Goal: Transaction & Acquisition: Purchase product/service

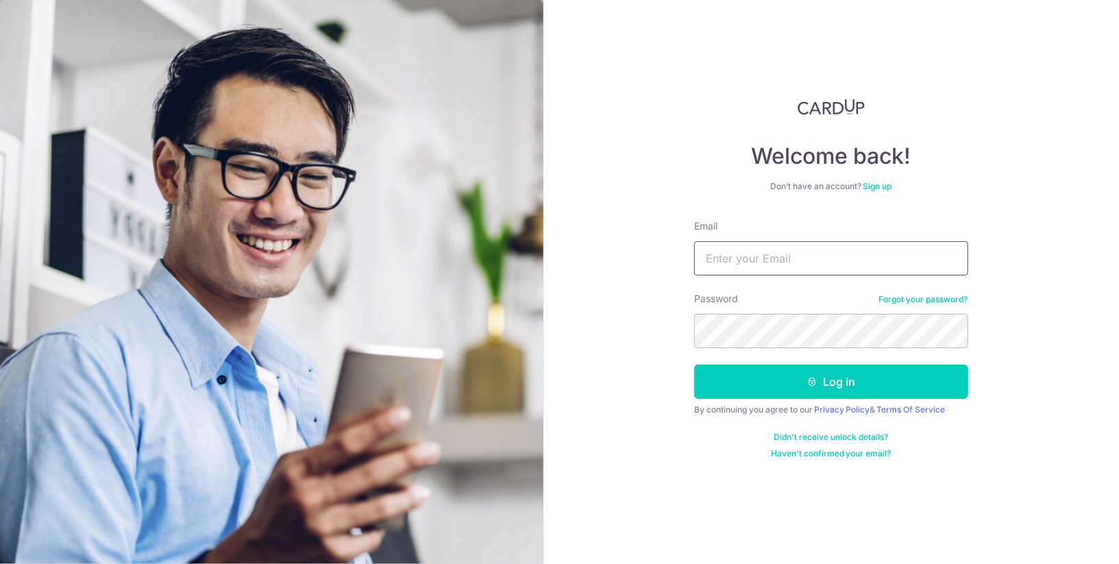
click at [801, 257] on input "Email" at bounding box center [831, 258] width 274 height 34
type input "kahleong_lim@yahoo.com"
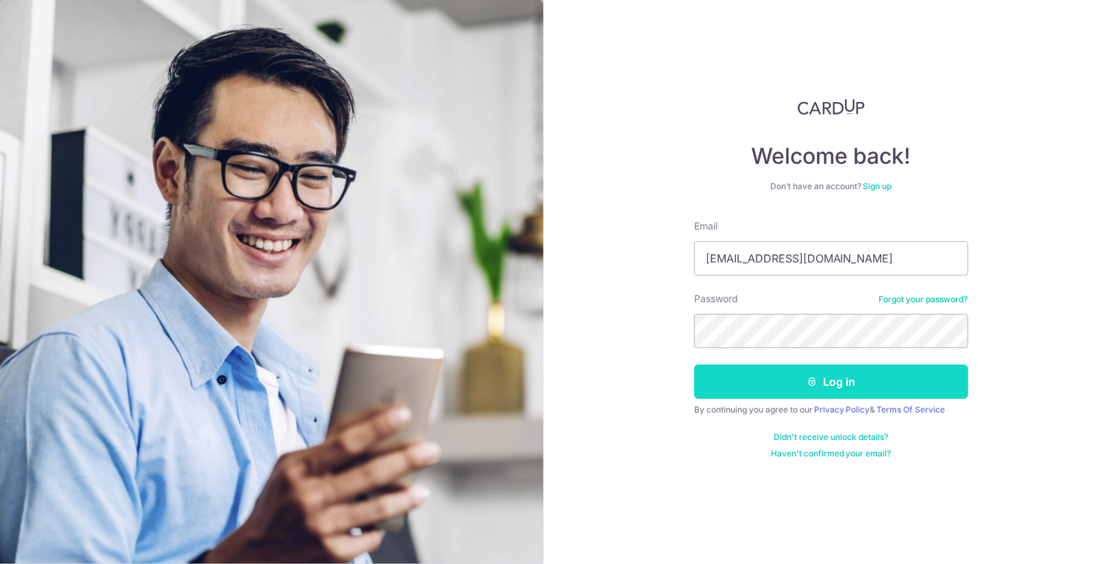
click at [878, 380] on button "Log in" at bounding box center [831, 381] width 274 height 34
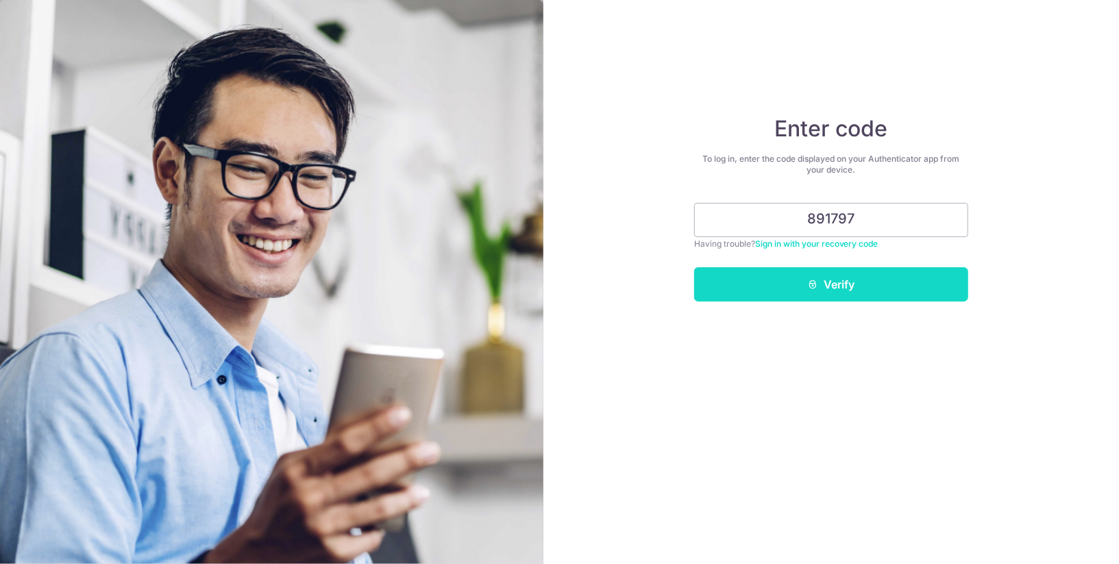
type input "891797"
click at [930, 286] on button "Verify" at bounding box center [831, 284] width 274 height 34
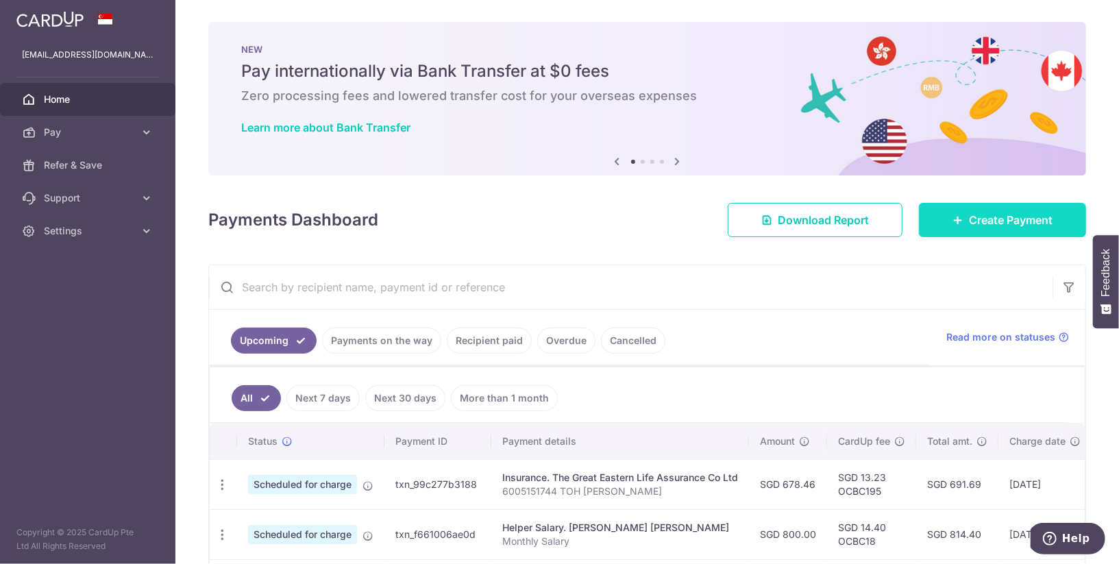
click at [988, 224] on span "Create Payment" at bounding box center [1011, 220] width 84 height 16
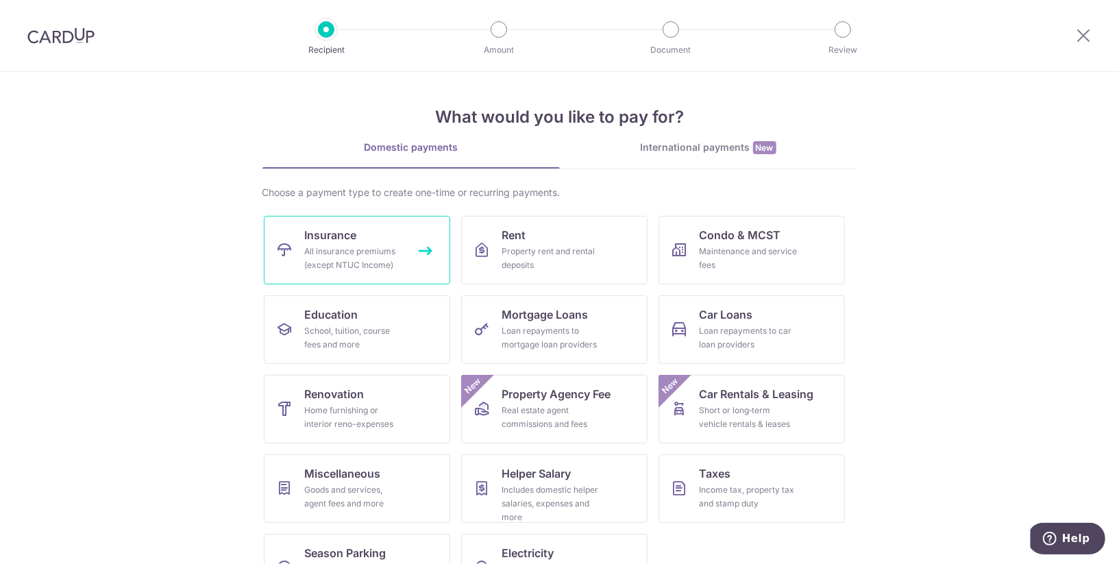
click at [347, 260] on div "All insurance premiums (except NTUC Income)" at bounding box center [354, 258] width 99 height 27
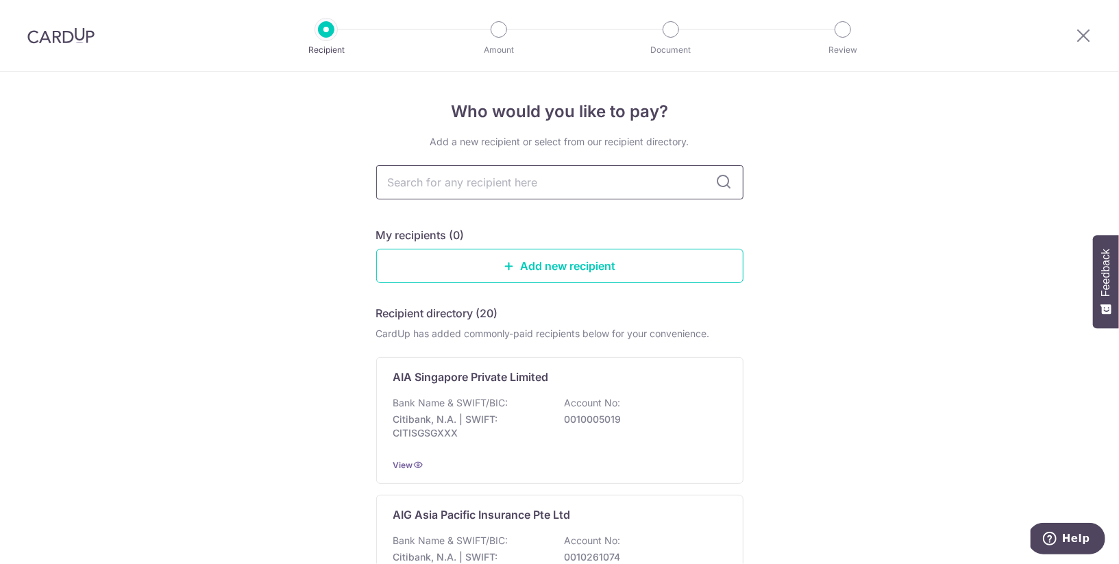
click at [581, 187] on input "text" at bounding box center [559, 182] width 367 height 34
type input "AIA"
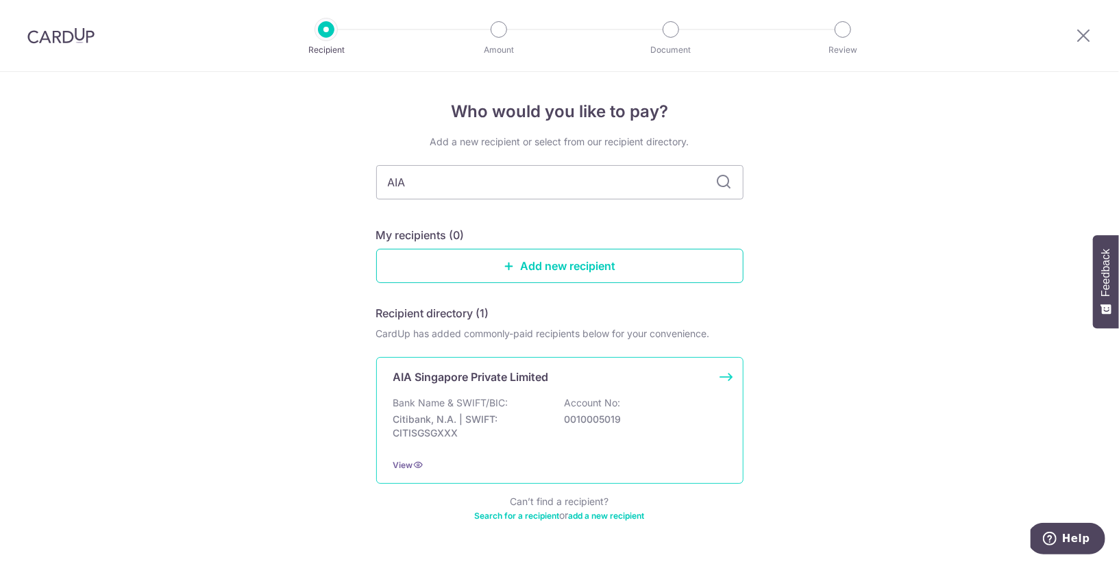
click at [456, 380] on p "AIA Singapore Private Limited" at bounding box center [471, 377] width 156 height 16
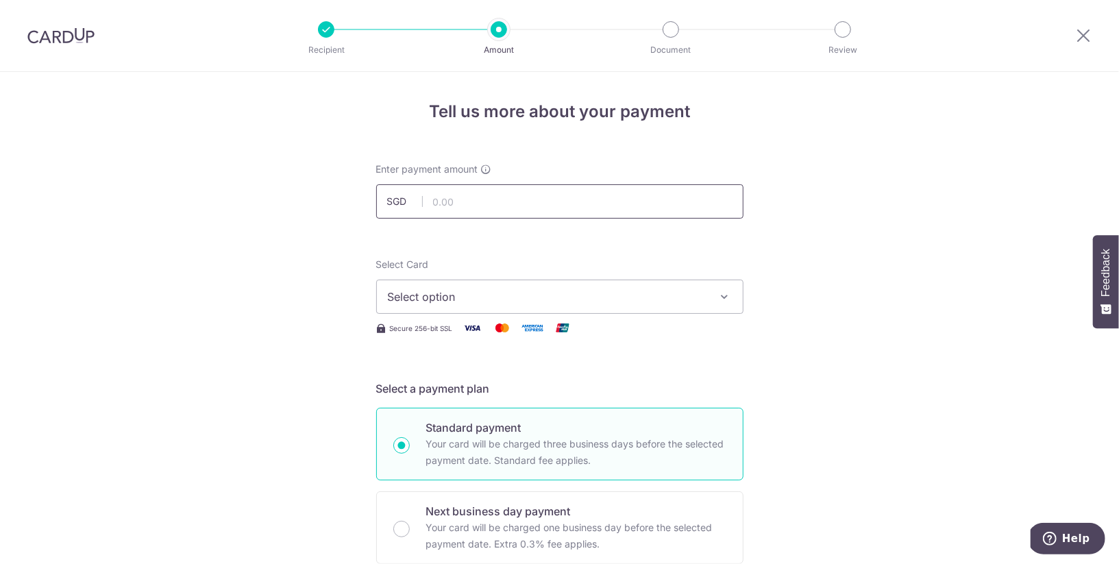
click at [560, 207] on input "text" at bounding box center [559, 201] width 367 height 34
type input "824.40"
click at [693, 289] on span "Select option" at bounding box center [547, 296] width 319 height 16
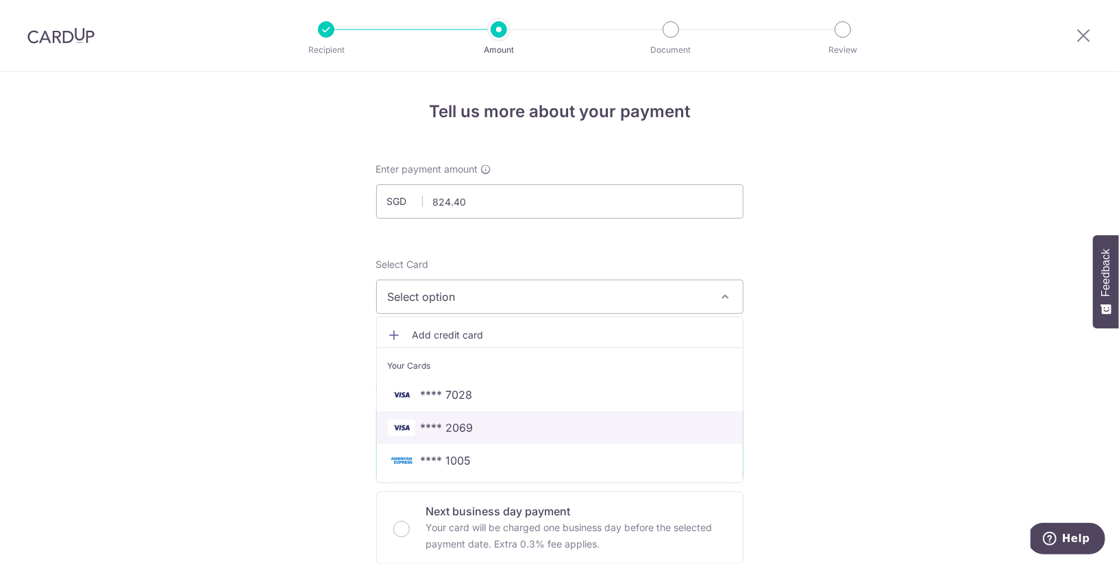
click at [635, 421] on span "**** 2069" at bounding box center [560, 427] width 344 height 16
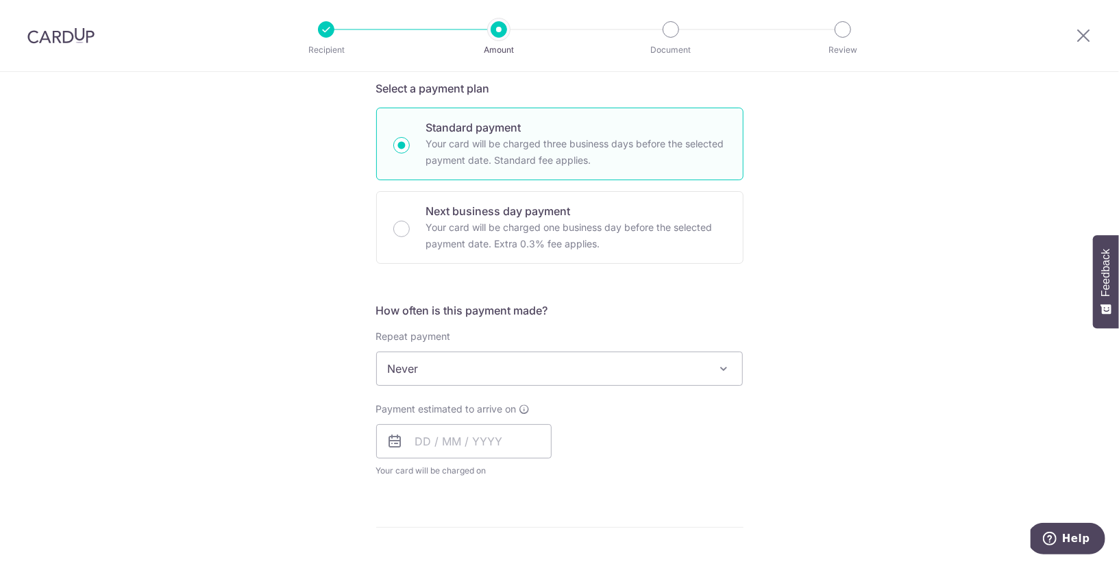
scroll to position [327, 0]
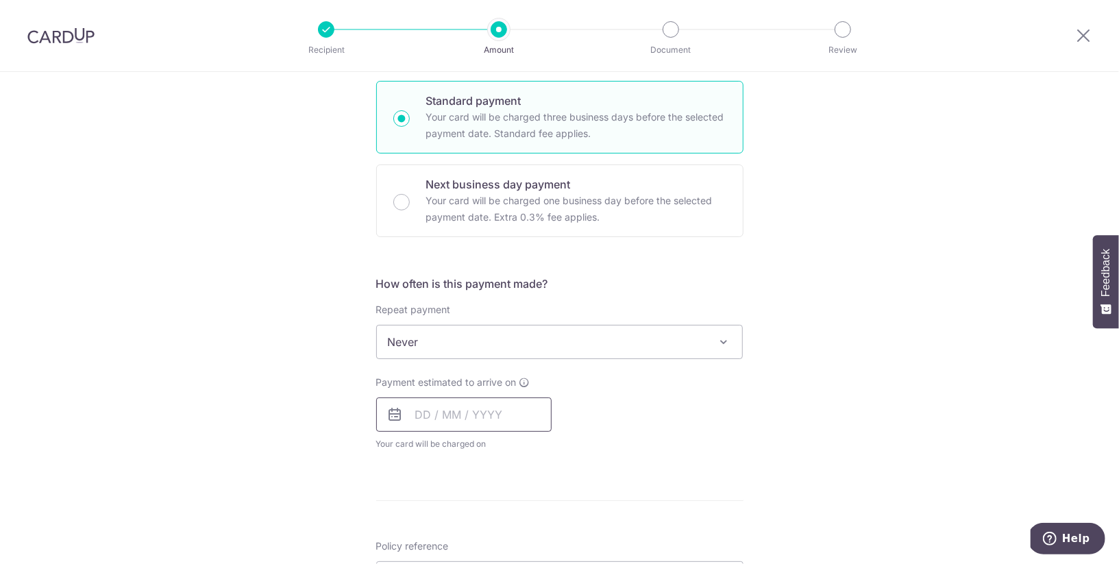
click at [441, 405] on input "text" at bounding box center [463, 414] width 175 height 34
click at [726, 403] on div "Payment estimated to arrive on Prev Next Sep Oct Nov Dec 2025 2026 2027 2028 20…" at bounding box center [560, 412] width 384 height 75
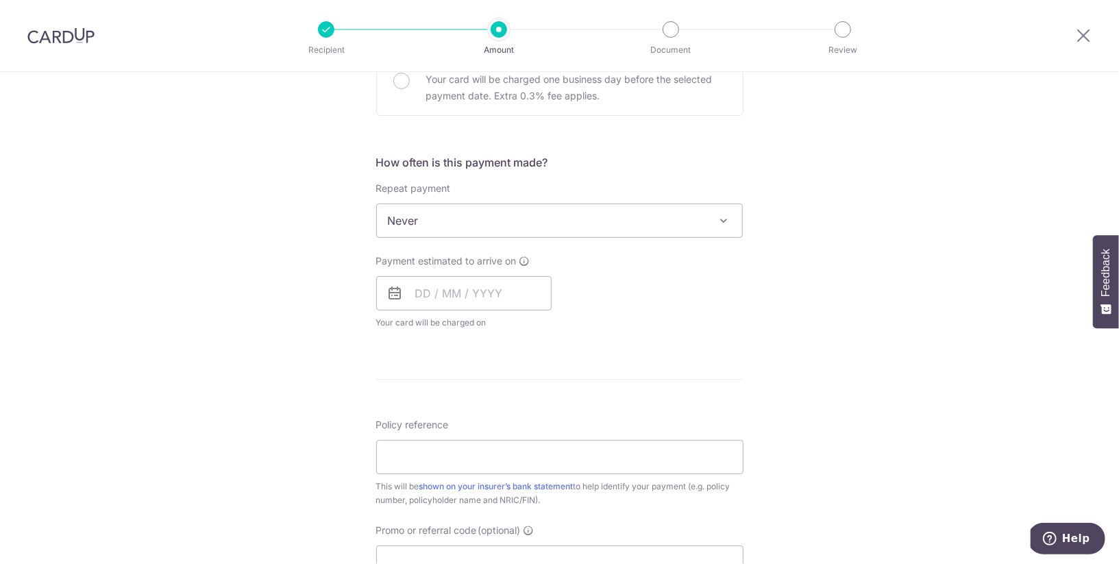
scroll to position [449, 0]
click at [475, 292] on input "text" at bounding box center [463, 292] width 175 height 34
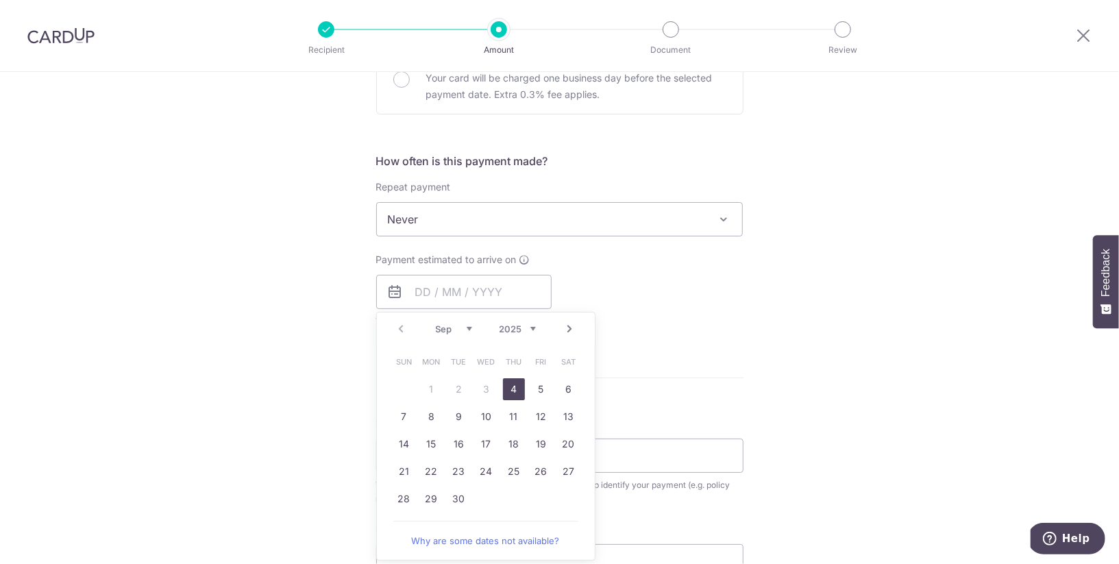
click at [509, 391] on link "4" at bounding box center [514, 389] width 22 height 22
type input "04/09/2025"
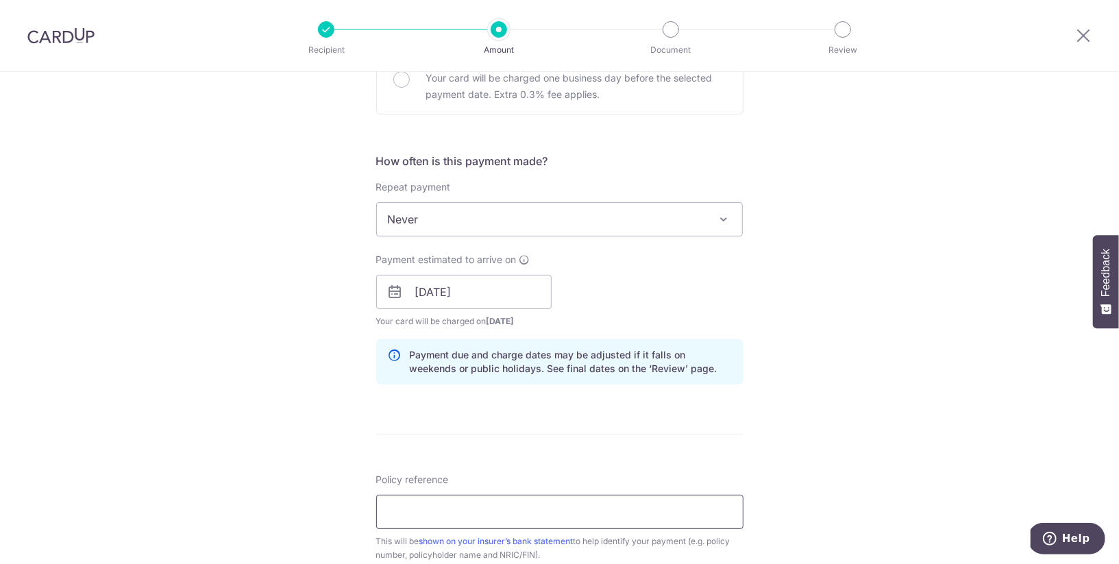
click at [655, 498] on input "Policy reference" at bounding box center [559, 512] width 367 height 34
click at [433, 508] on input "L5259761585 LIM KAH LEONG" at bounding box center [559, 512] width 367 height 34
click at [435, 506] on input "L5259761585 LIM KAH LEONG" at bounding box center [559, 512] width 367 height 34
click at [440, 512] on input "L5259761585 LIM KAH LEONG" at bounding box center [559, 512] width 367 height 34
click at [600, 505] on input "L525976185 LIM KAH LEONG" at bounding box center [559, 512] width 367 height 34
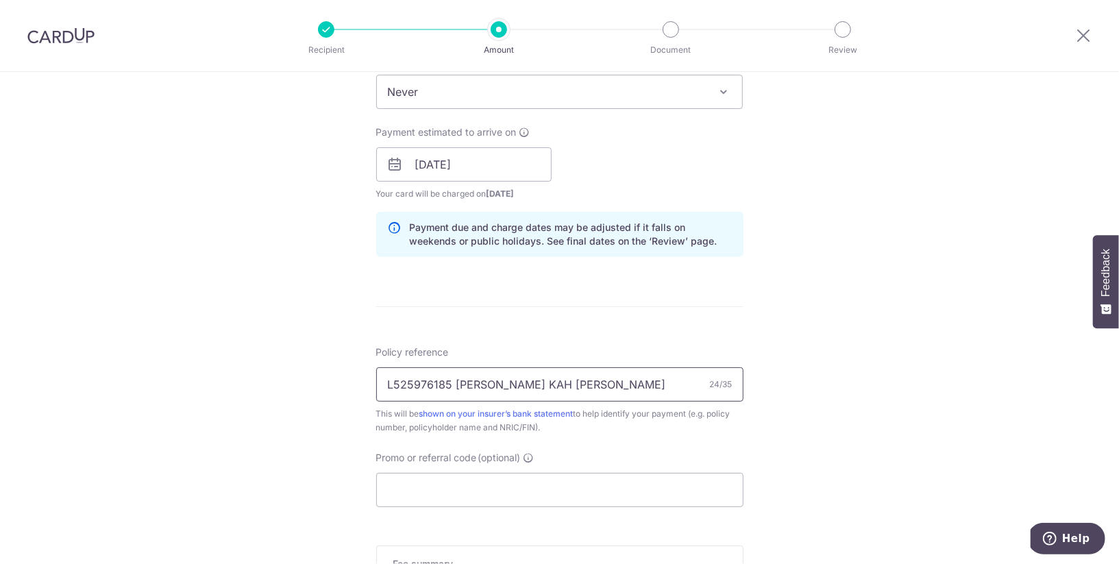
scroll to position [578, 0]
type input "L525976185 LIM KAH LEONG"
click at [593, 483] on input "Promo or referral code (optional)" at bounding box center [559, 488] width 367 height 34
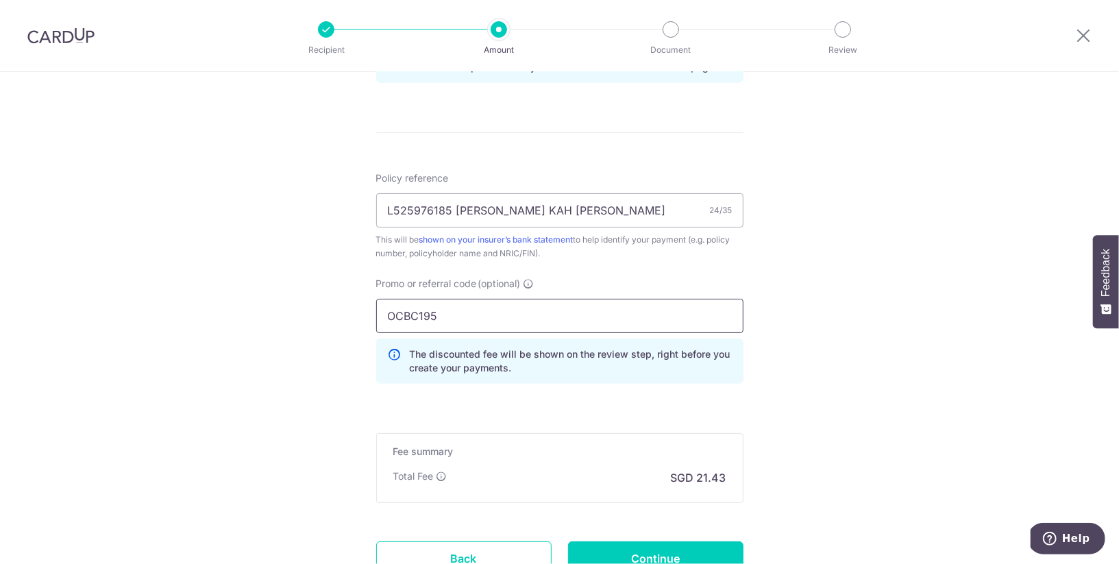
scroll to position [850, 0]
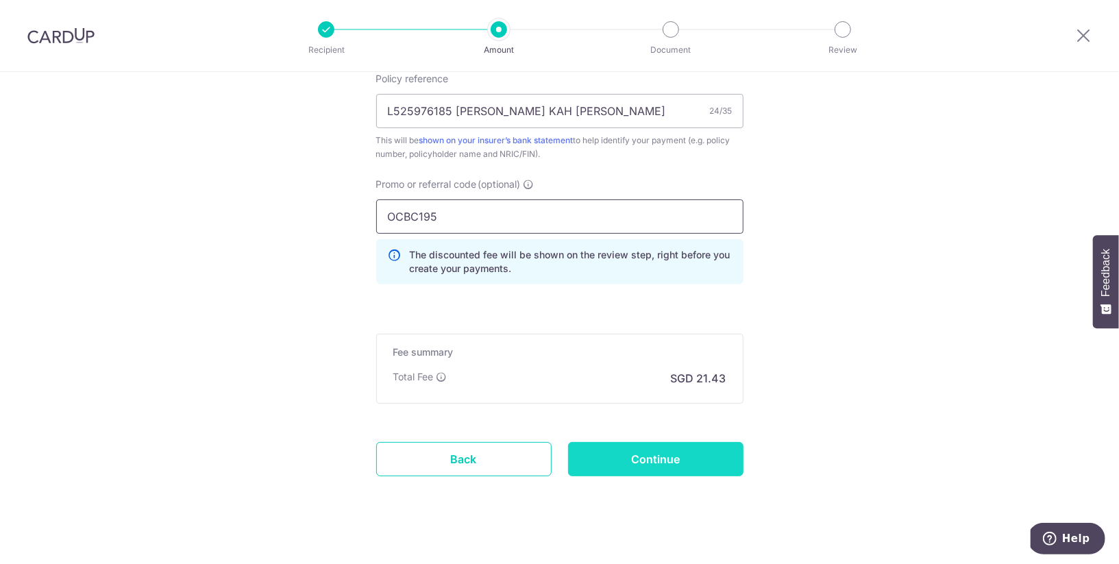
type input "OCBC195"
click at [693, 461] on input "Continue" at bounding box center [655, 459] width 175 height 34
type input "Create Schedule"
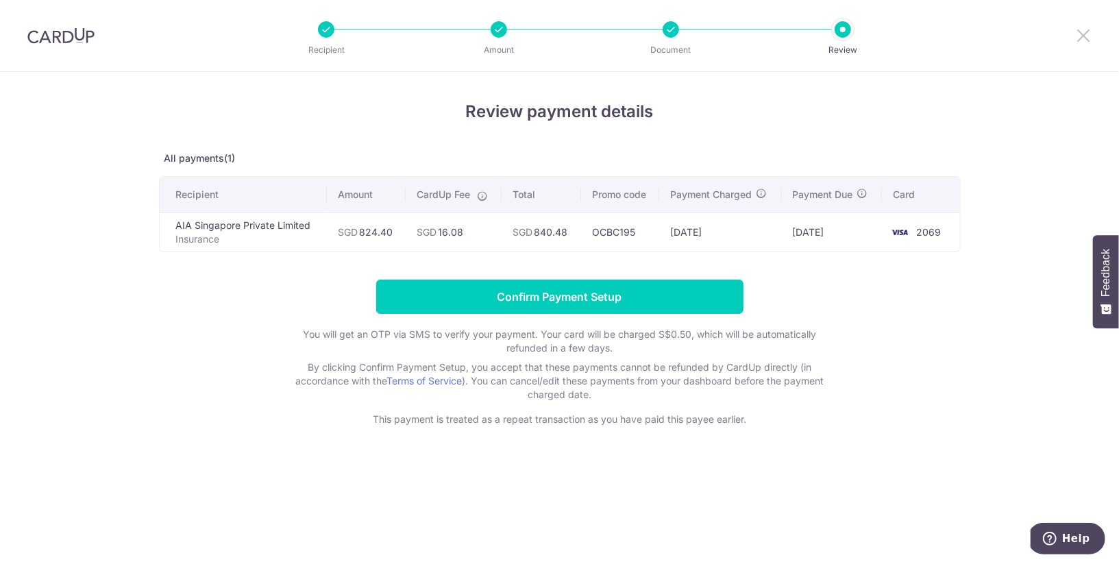
click at [1085, 32] on icon at bounding box center [1083, 35] width 16 height 17
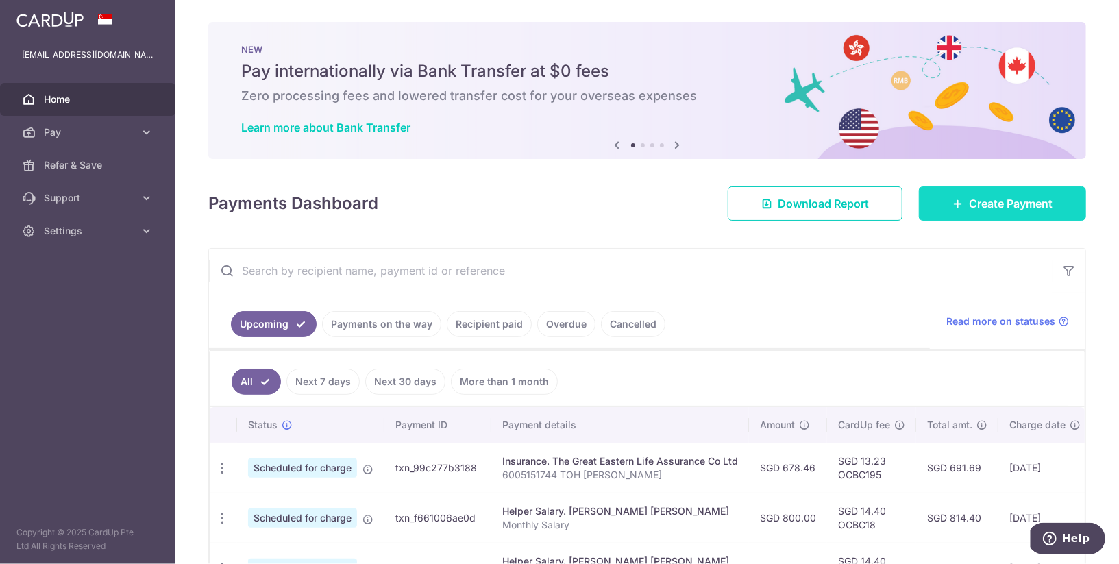
click at [969, 206] on span "Create Payment" at bounding box center [1011, 203] width 84 height 16
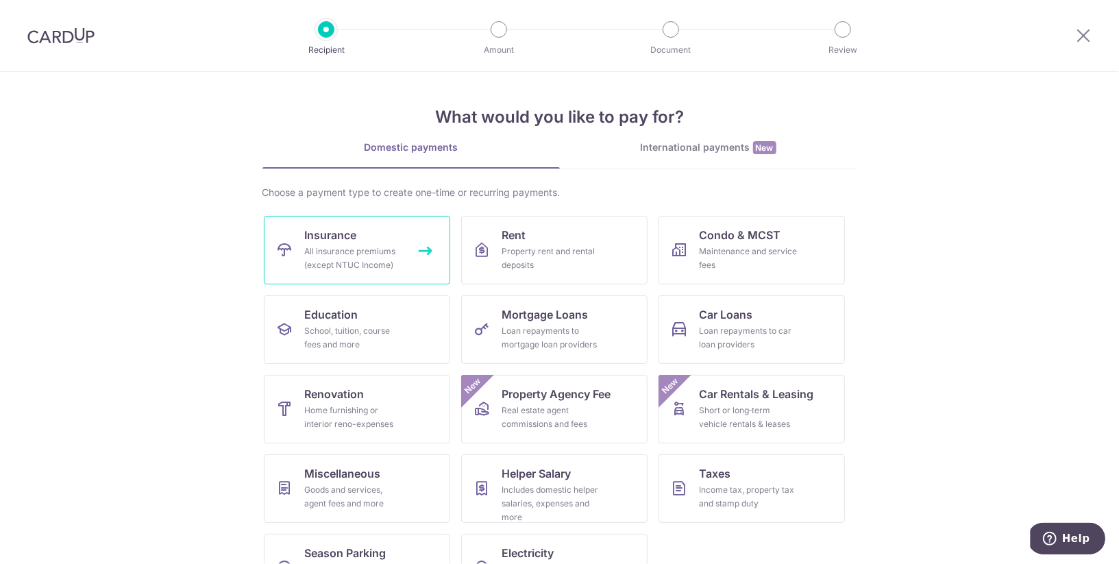
click at [338, 248] on div "All insurance premiums (except NTUC Income)" at bounding box center [354, 258] width 99 height 27
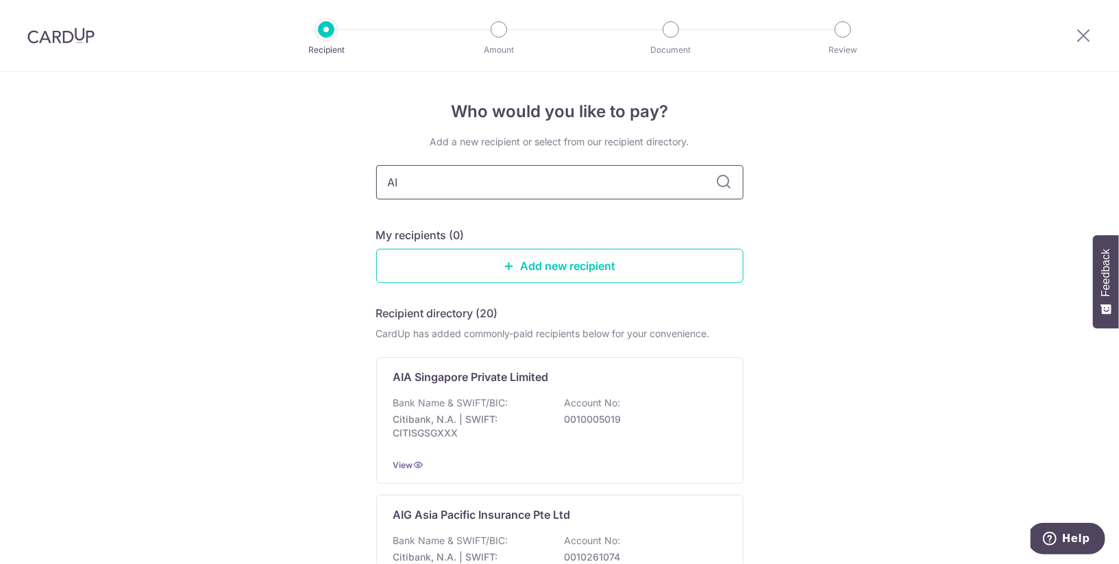
type input "AIA"
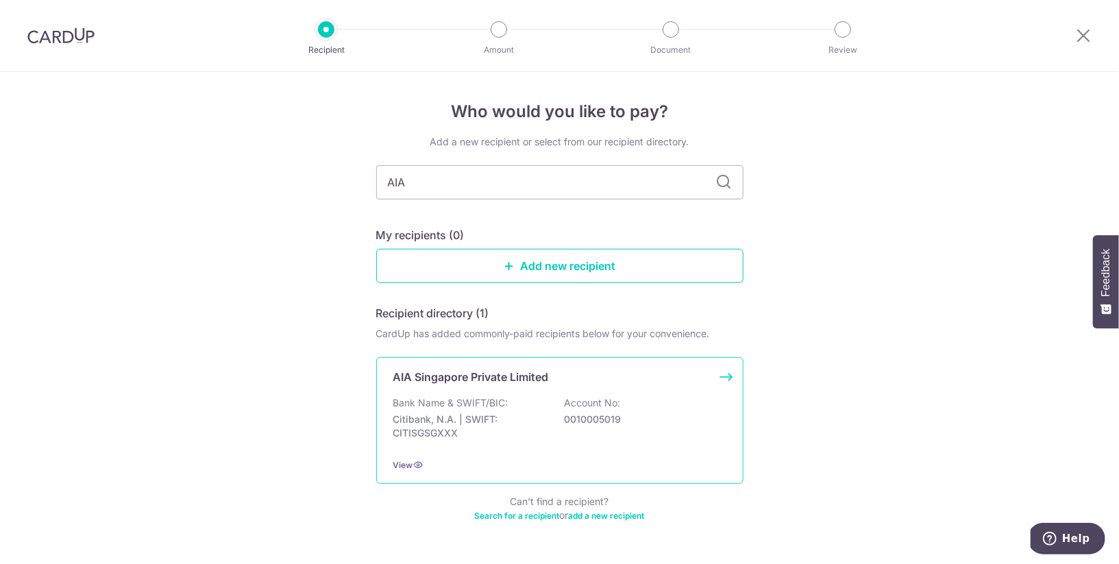
click at [479, 396] on p "Bank Name & SWIFT/BIC:" at bounding box center [450, 403] width 115 height 14
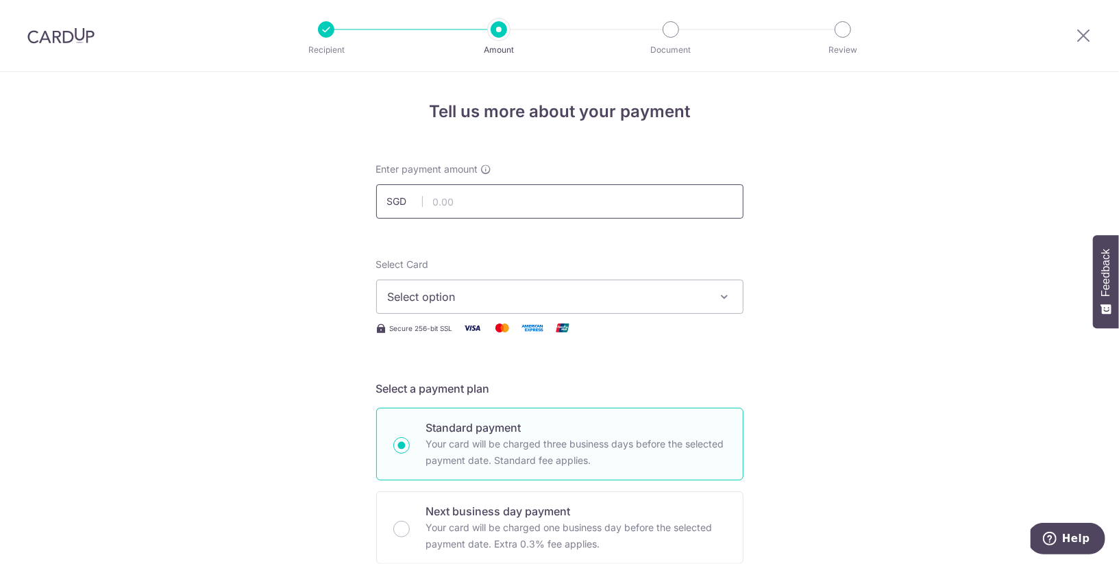
click at [525, 209] on input "text" at bounding box center [559, 201] width 367 height 34
type input "824.50"
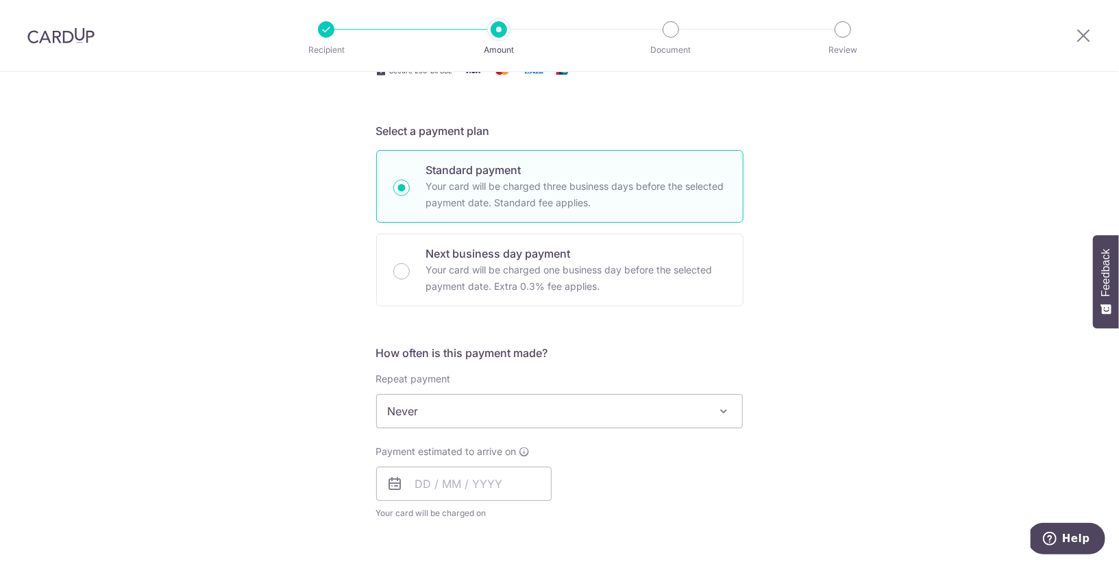
scroll to position [264, 0]
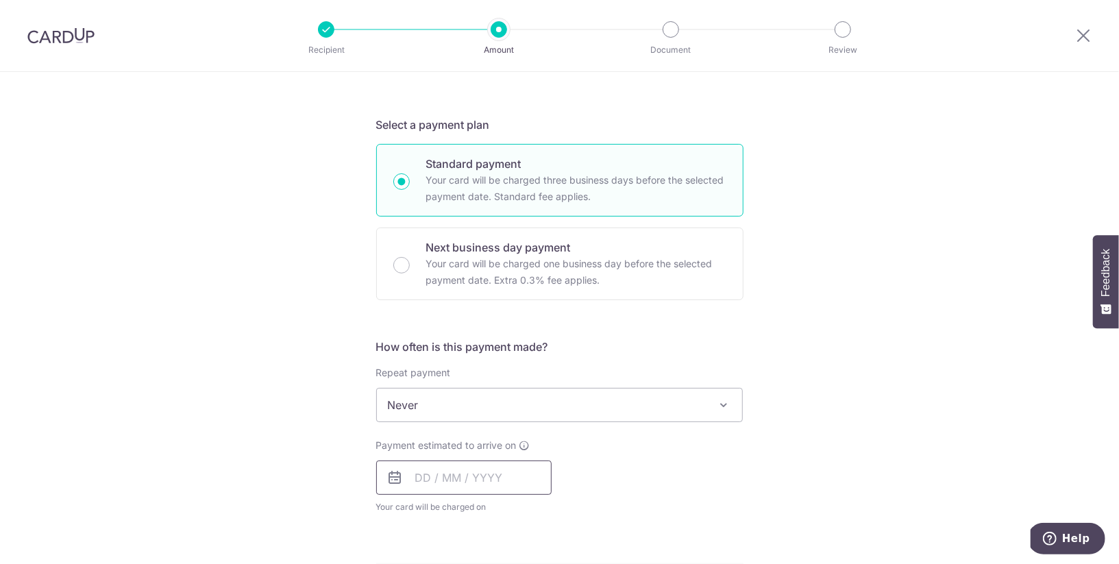
click at [467, 475] on input "text" at bounding box center [463, 477] width 175 height 34
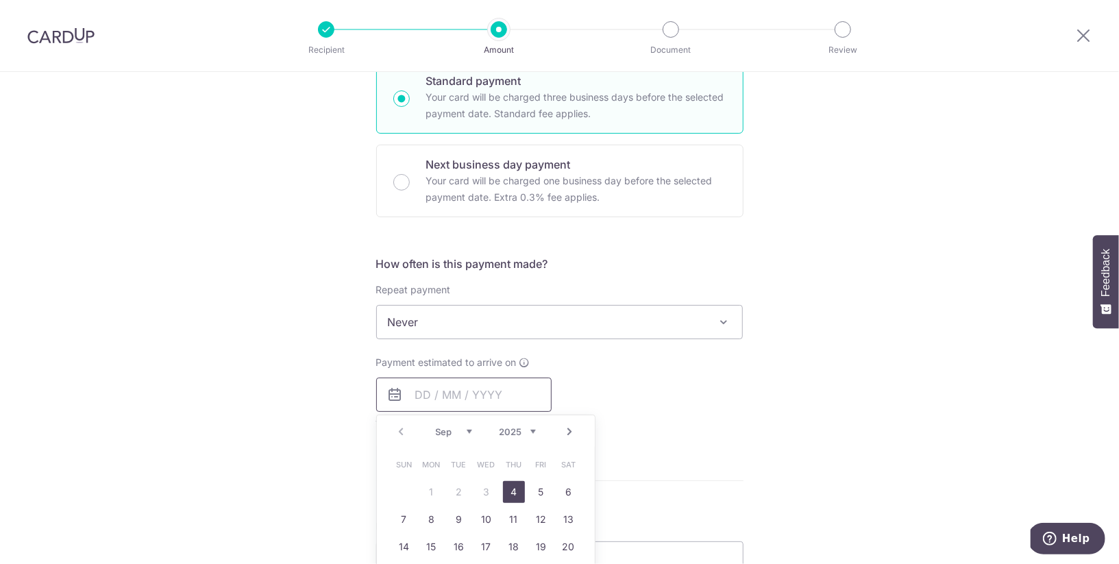
scroll to position [362, 0]
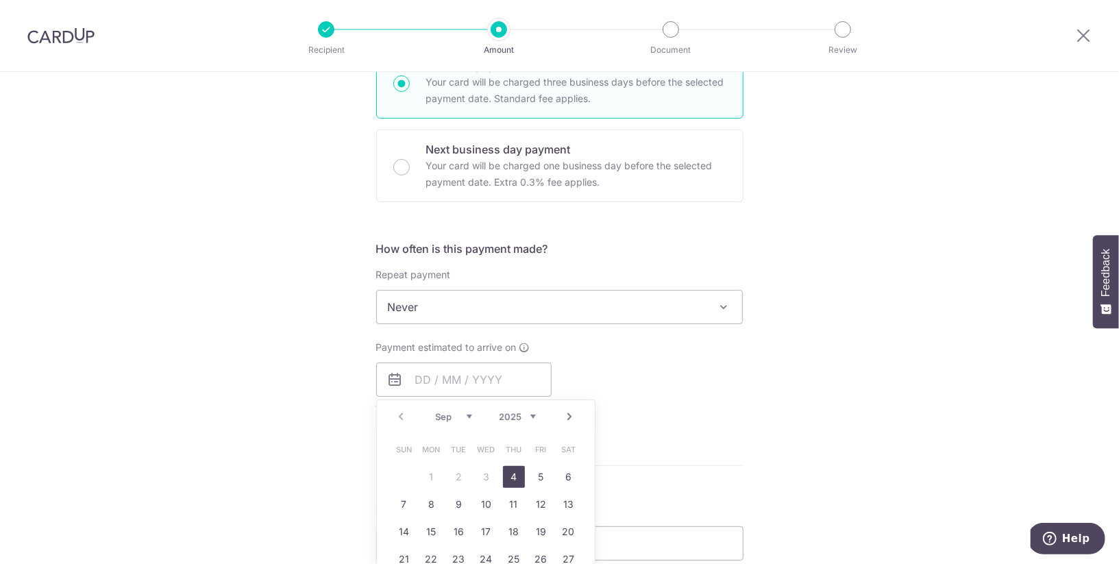
click at [510, 477] on link "4" at bounding box center [514, 477] width 22 height 22
type input "04/09/2025"
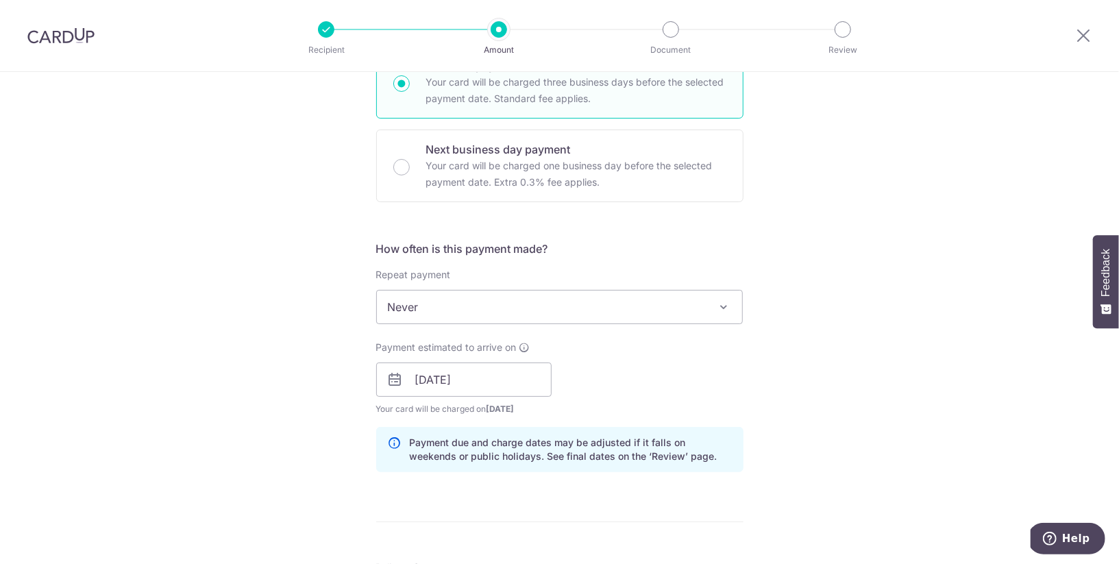
click at [902, 399] on div "Tell us more about your payment Enter payment amount SGD 824.50 824.50 Select C…" at bounding box center [559, 358] width 1119 height 1296
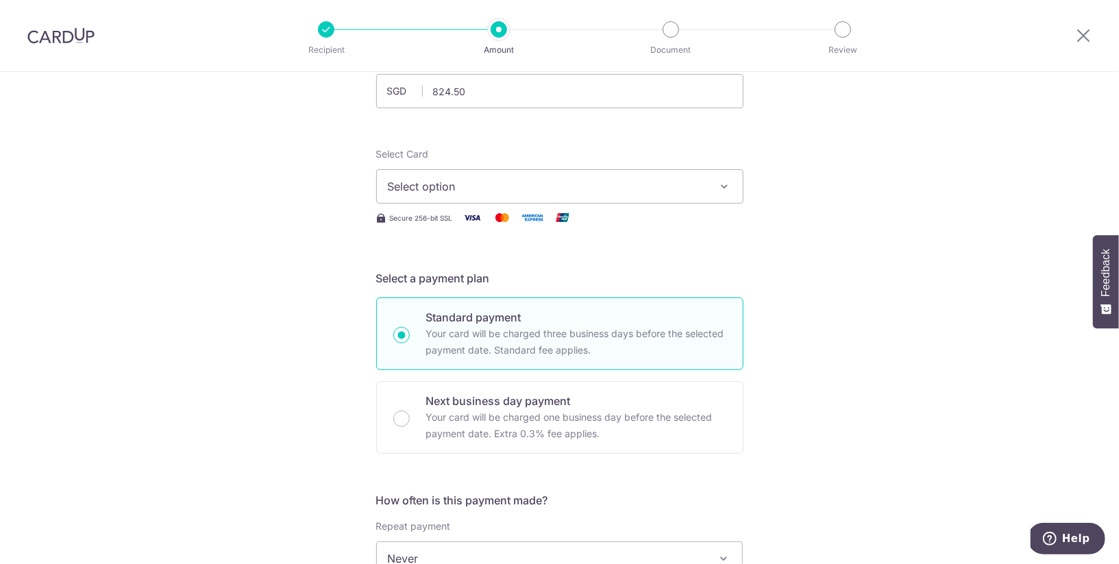
scroll to position [69, 0]
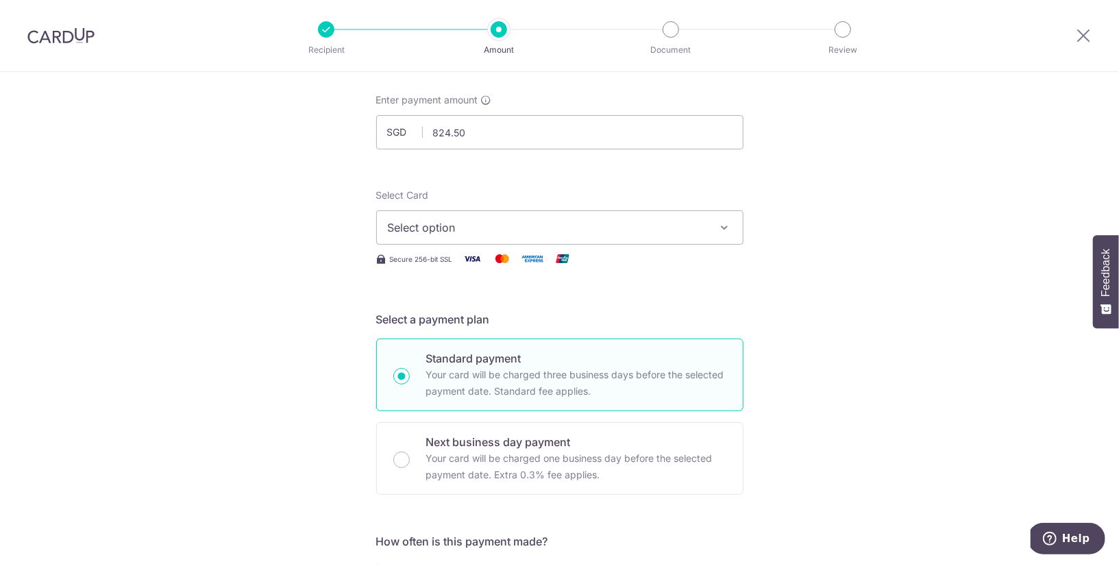
click at [708, 226] on button "Select option" at bounding box center [559, 227] width 367 height 34
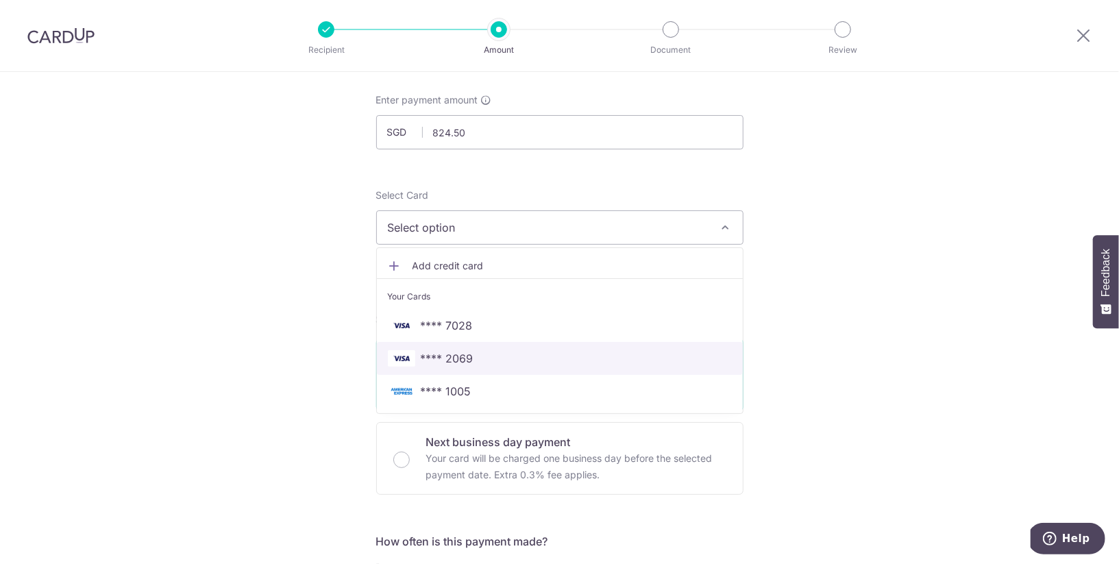
click at [647, 346] on link "**** 2069" at bounding box center [560, 358] width 366 height 33
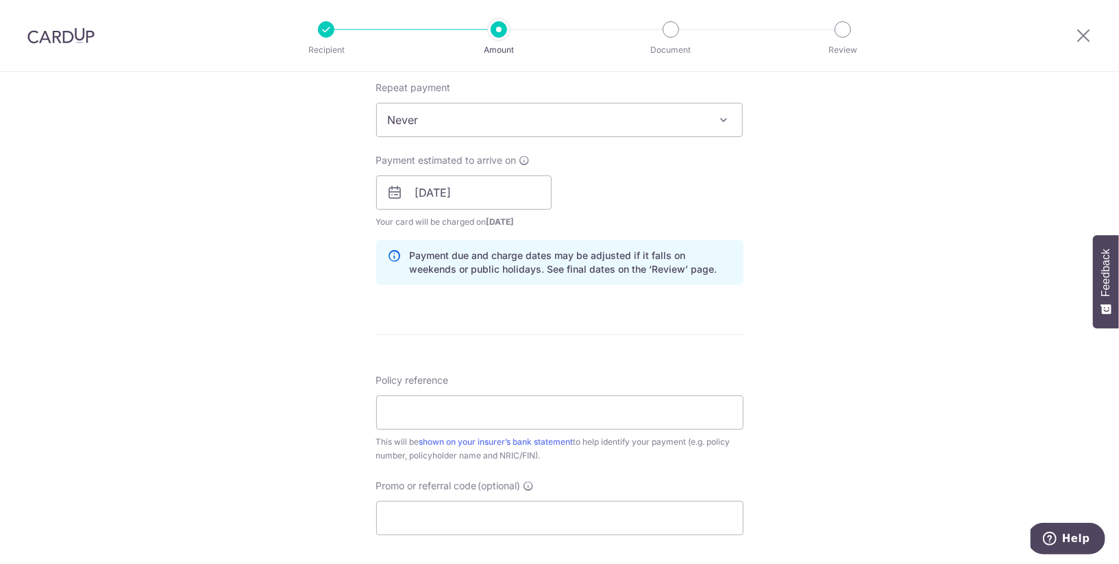
scroll to position [564, 0]
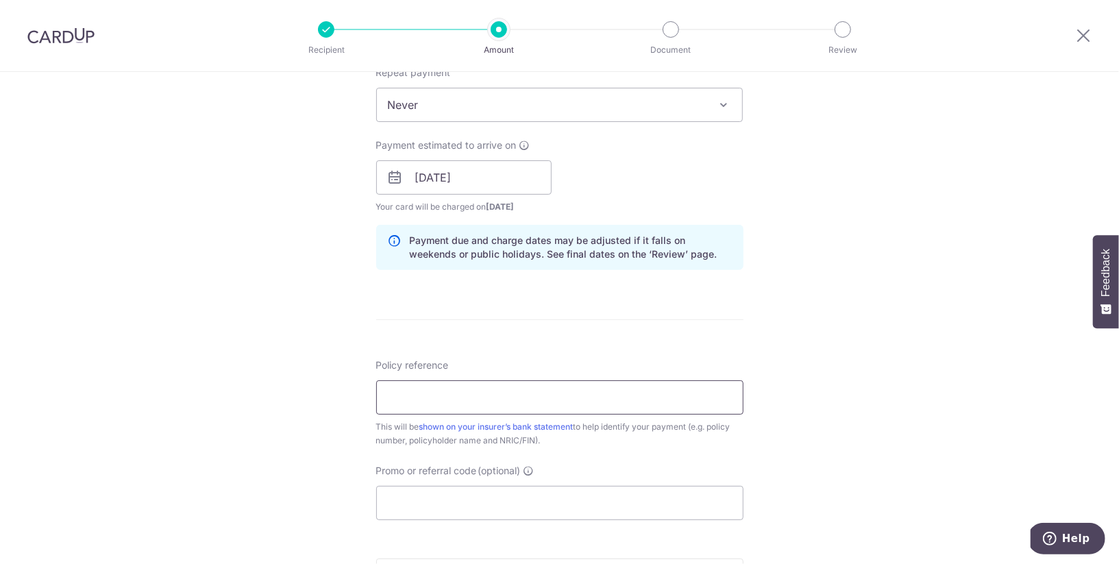
click at [626, 395] on input "Policy reference" at bounding box center [559, 397] width 367 height 34
type input "L525976185 LIM KAH LEONG"
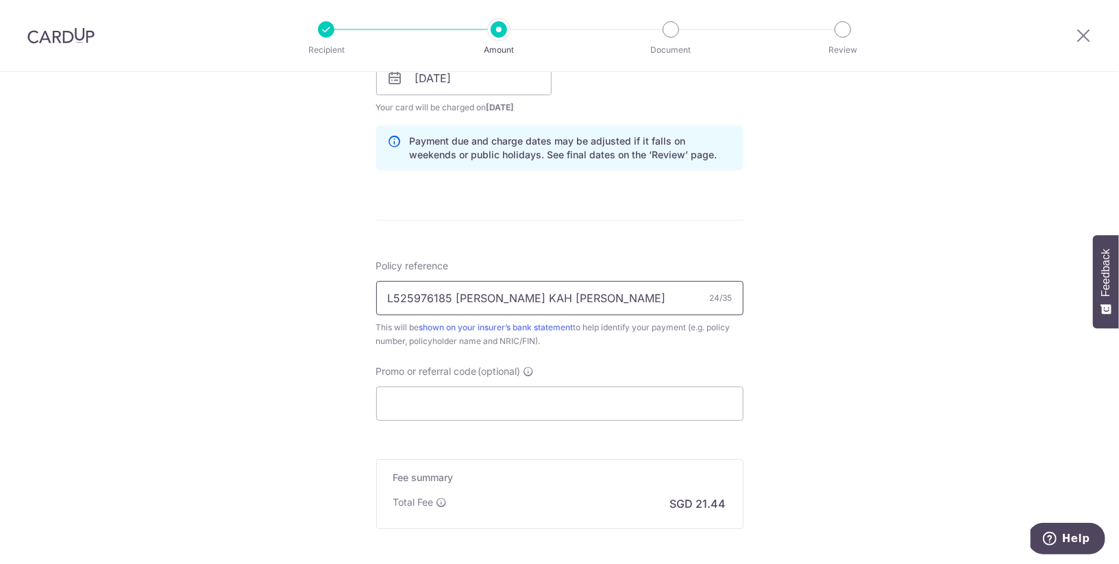
scroll to position [671, 0]
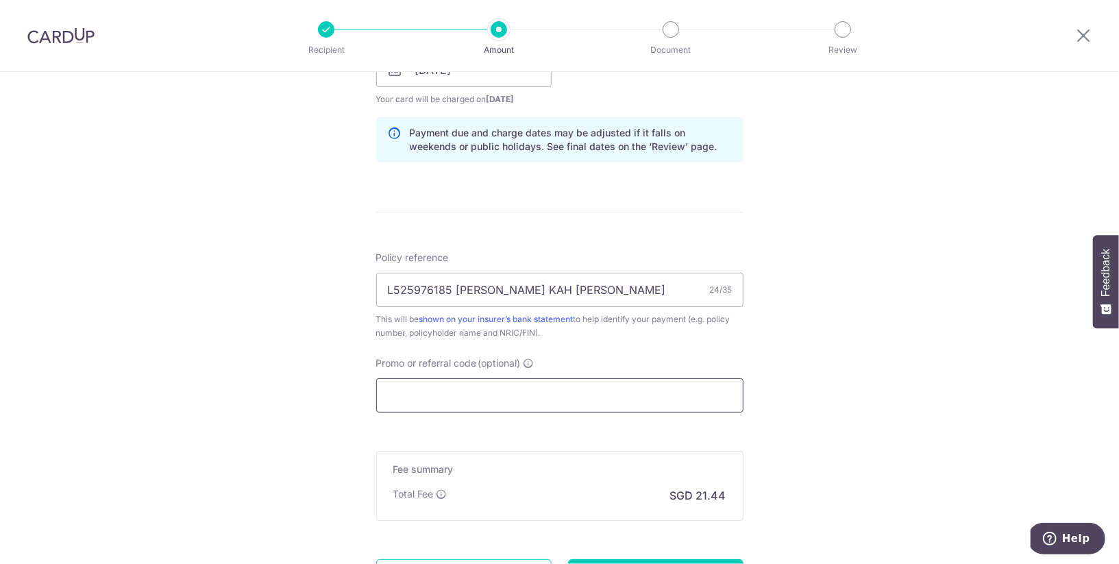
click at [572, 397] on input "Promo or referral code (optional)" at bounding box center [559, 395] width 367 height 34
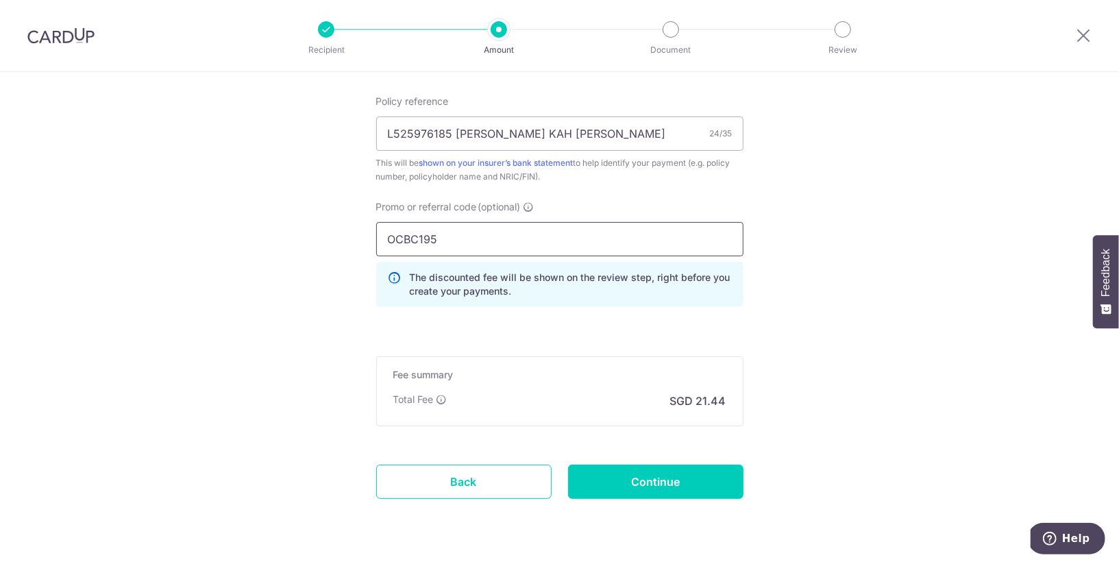
scroll to position [861, 0]
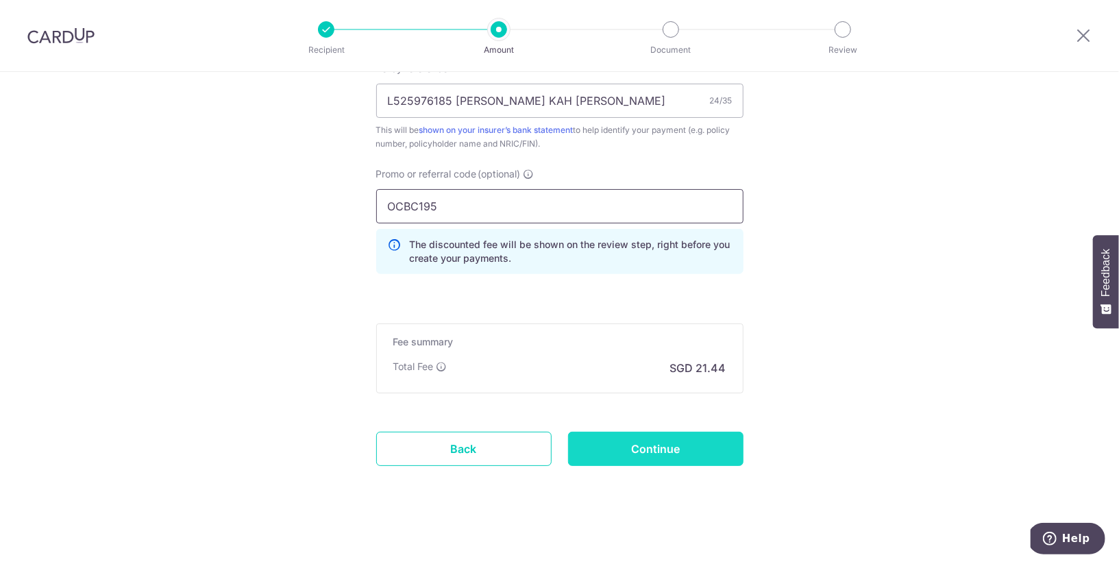
type input "OCBC195"
click at [627, 445] on input "Continue" at bounding box center [655, 449] width 175 height 34
type input "Create Schedule"
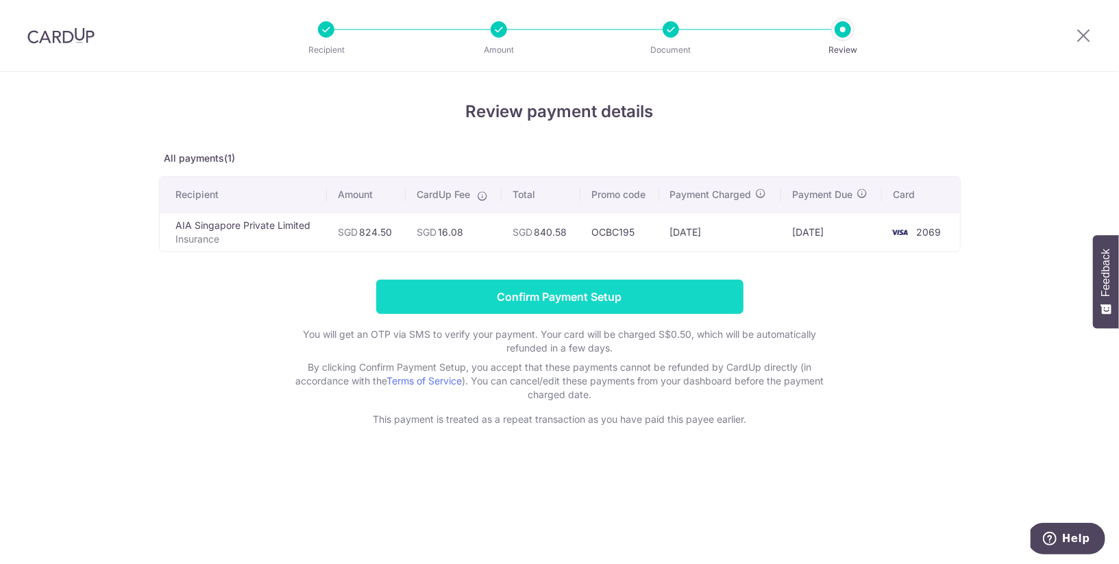
click at [636, 301] on input "Confirm Payment Setup" at bounding box center [559, 297] width 367 height 34
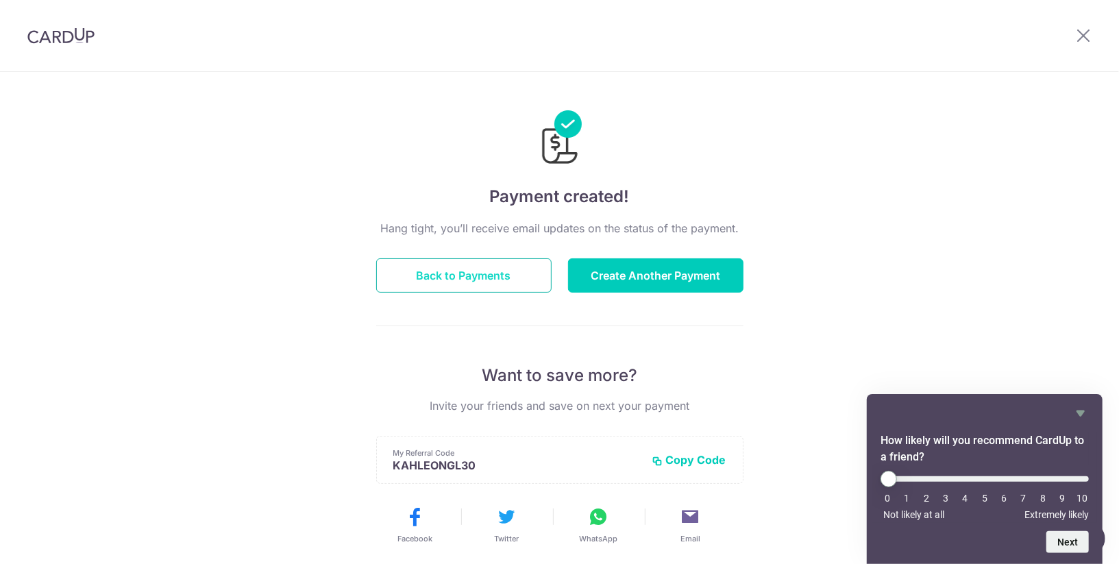
click at [465, 275] on button "Back to Payments" at bounding box center [463, 275] width 175 height 34
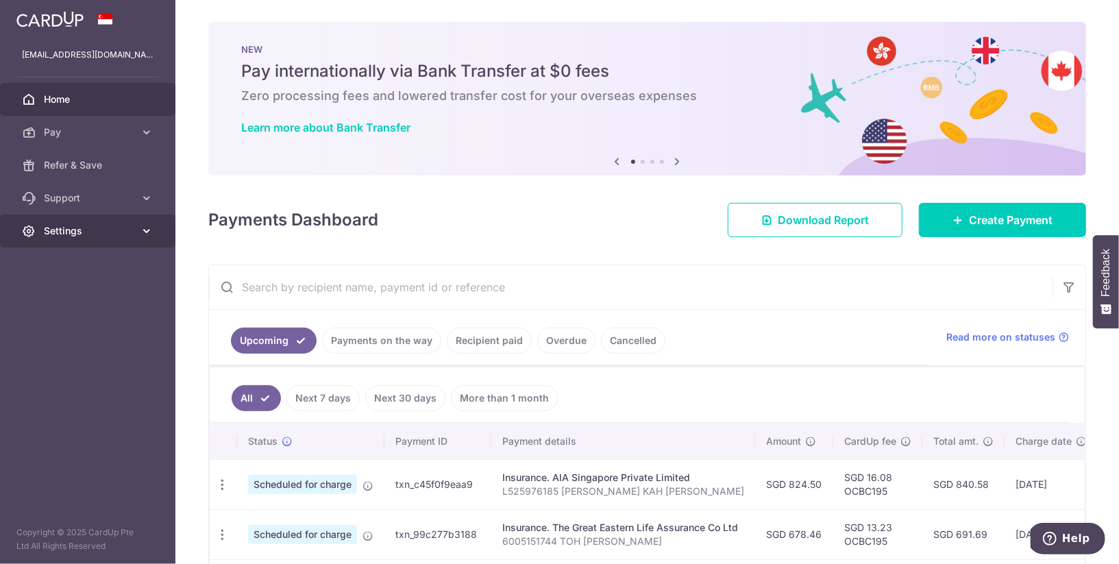
click at [62, 230] on span "Settings" at bounding box center [89, 231] width 90 height 14
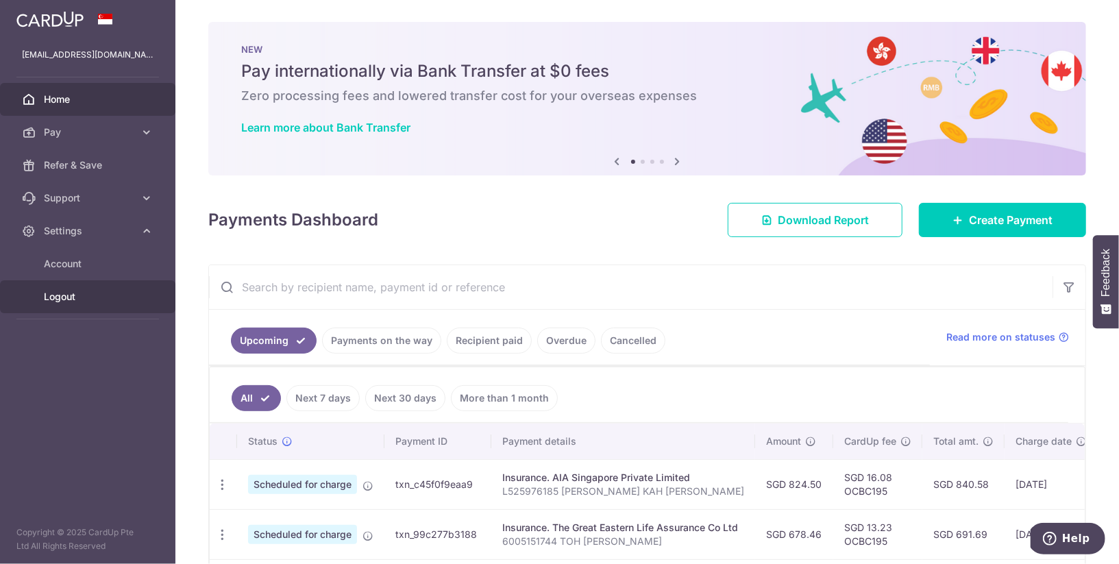
click at [60, 299] on span "Logout" at bounding box center [89, 297] width 90 height 14
